Goal: Task Accomplishment & Management: Manage account settings

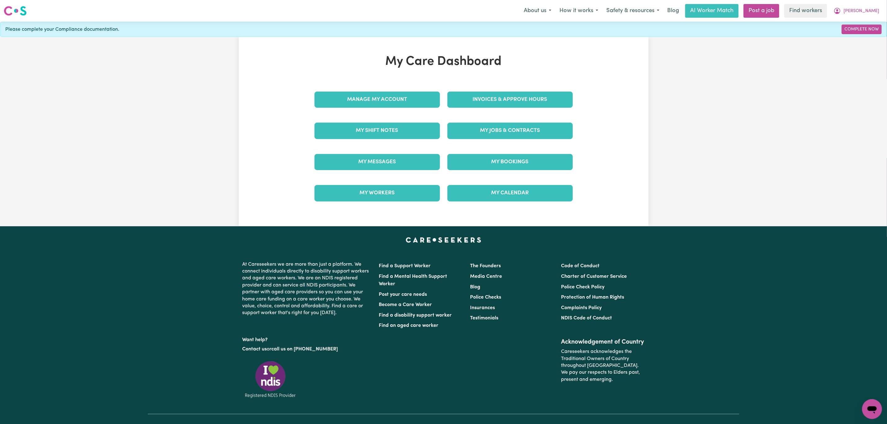
click at [379, 149] on div "My Messages" at bounding box center [377, 161] width 133 height 31
click at [377, 160] on link "My Messages" at bounding box center [376, 162] width 125 height 16
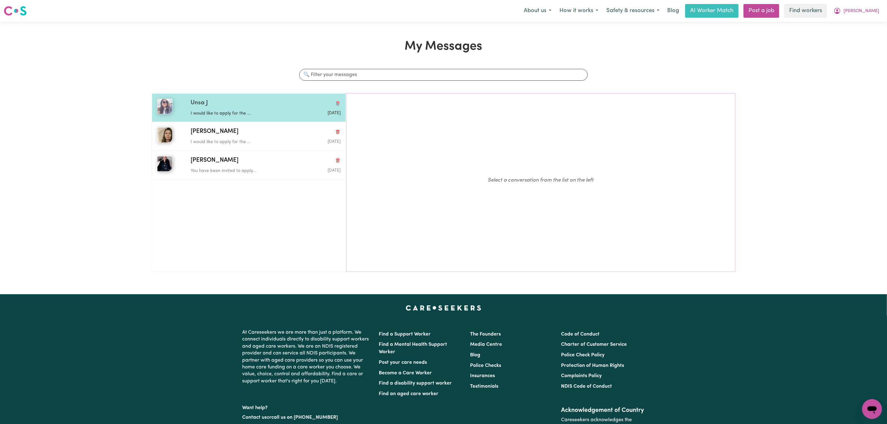
click at [254, 105] on div "Unsa J" at bounding box center [266, 103] width 150 height 9
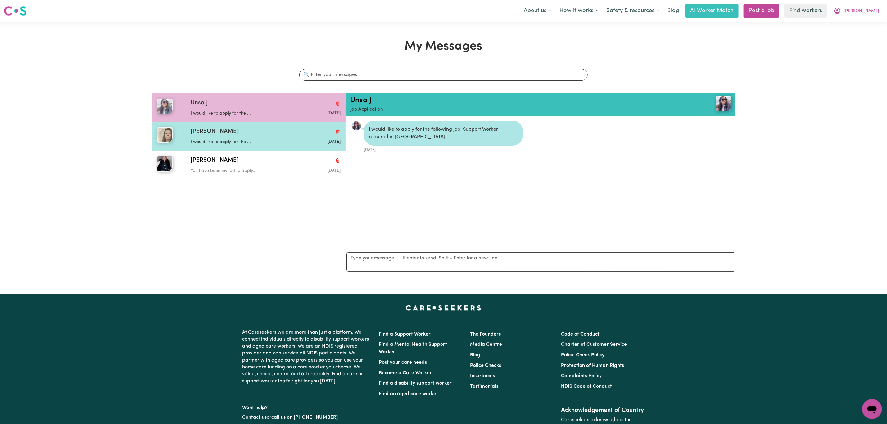
scroll to position [4, 0]
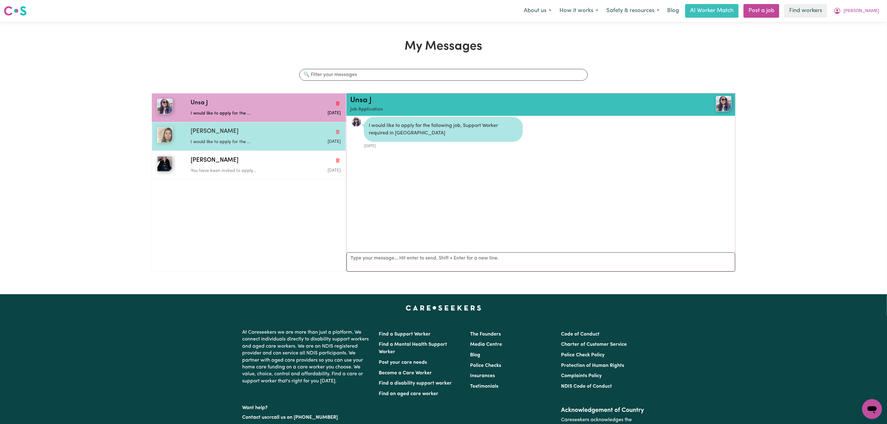
click at [276, 146] on p "I would like to apply for the ..." at bounding box center [241, 142] width 100 height 7
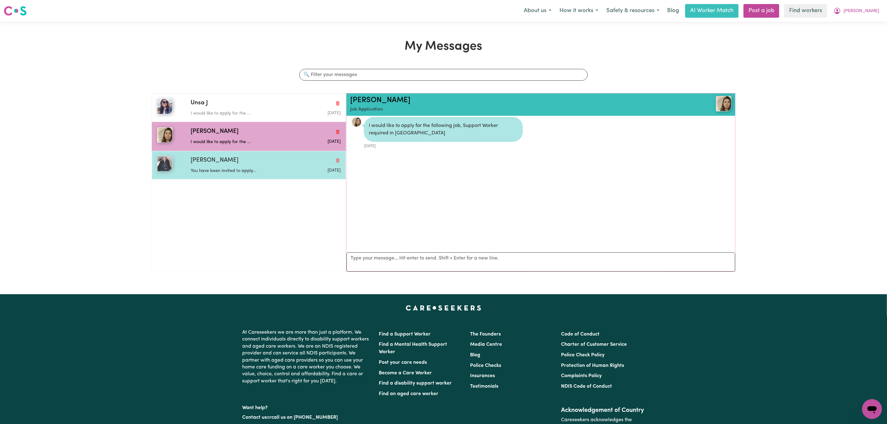
click at [277, 167] on div "You have been invited to apply..." at bounding box center [241, 169] width 100 height 9
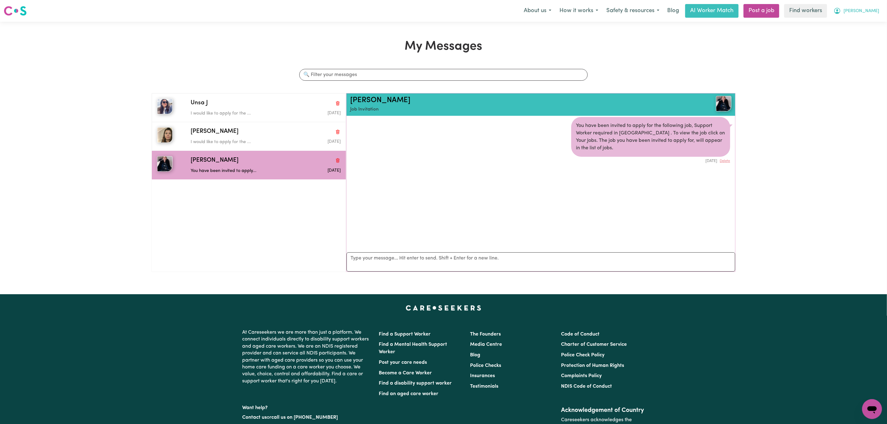
drag, startPoint x: 868, startPoint y: 5, endPoint x: 866, endPoint y: 12, distance: 7.7
click at [867, 5] on button "Rebecca" at bounding box center [856, 10] width 54 height 13
click at [863, 23] on link "My Dashboard" at bounding box center [858, 24] width 49 height 12
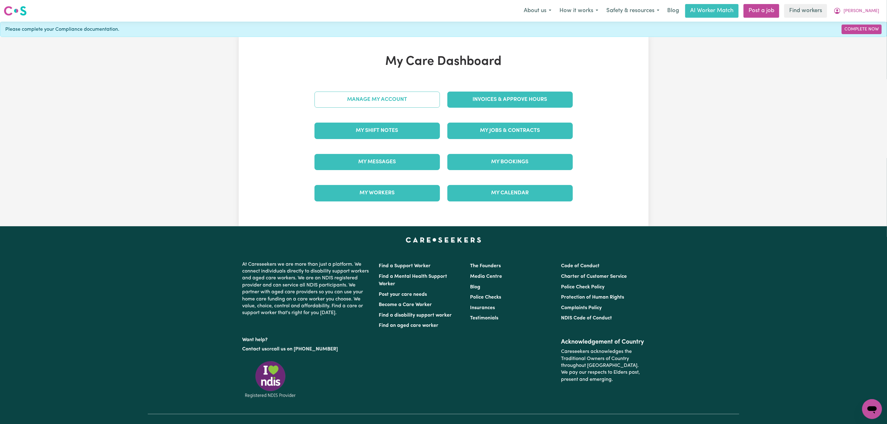
click at [373, 92] on link "Manage My Account" at bounding box center [376, 100] width 125 height 16
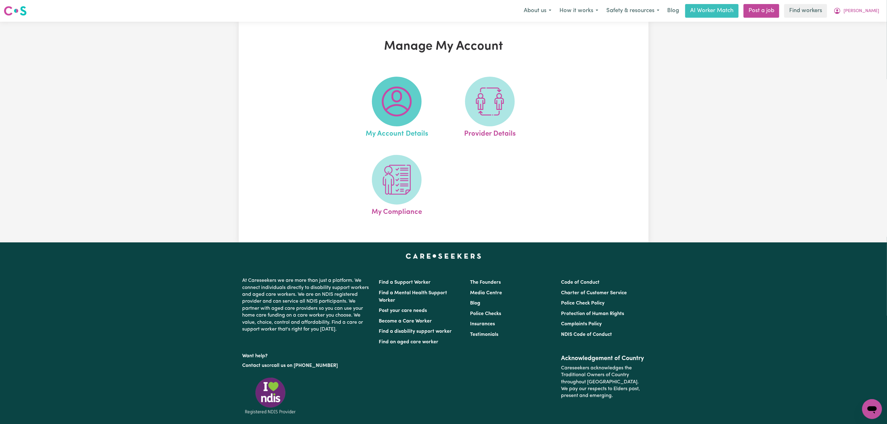
click at [398, 111] on img at bounding box center [397, 102] width 30 height 30
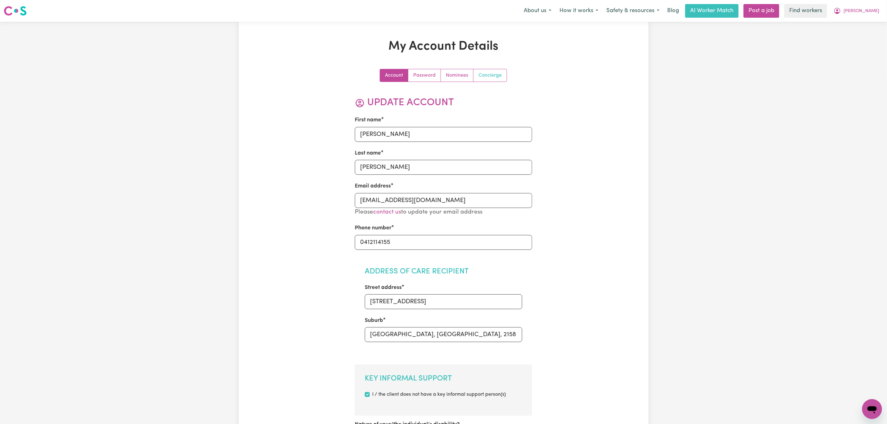
click at [495, 74] on link "Concierge" at bounding box center [489, 75] width 33 height 12
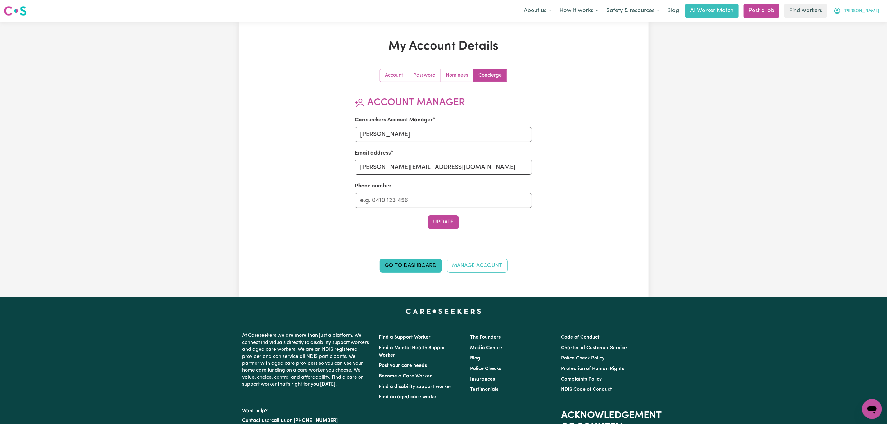
click at [864, 10] on span "Rebecca" at bounding box center [861, 11] width 36 height 7
click at [858, 37] on link "Logout" at bounding box center [858, 36] width 49 height 12
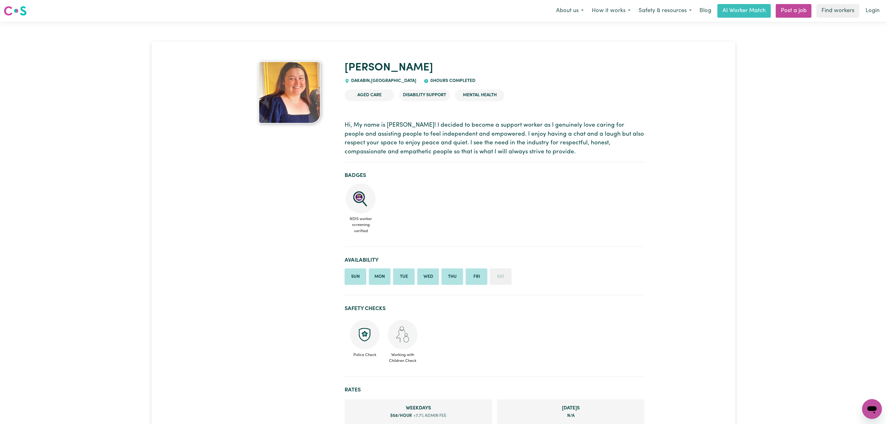
click at [354, 82] on span "DAKABIN , [GEOGRAPHIC_DATA]" at bounding box center [382, 81] width 67 height 5
copy span "DAKABIN"
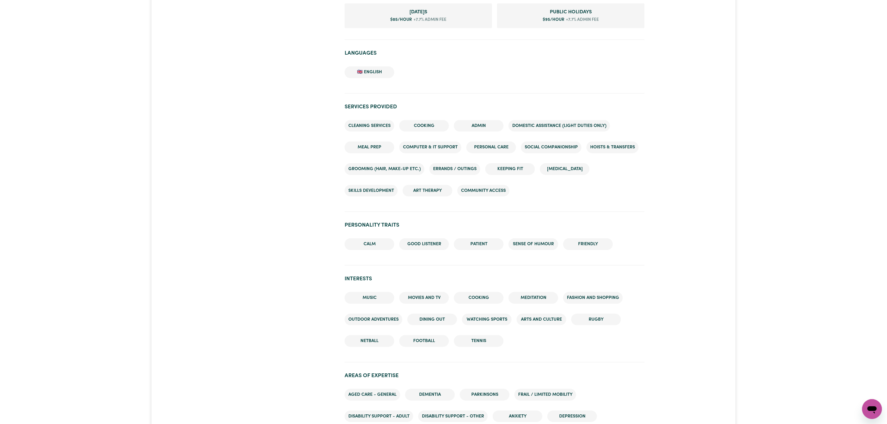
scroll to position [233, 0]
